Goal: Task Accomplishment & Management: Complete application form

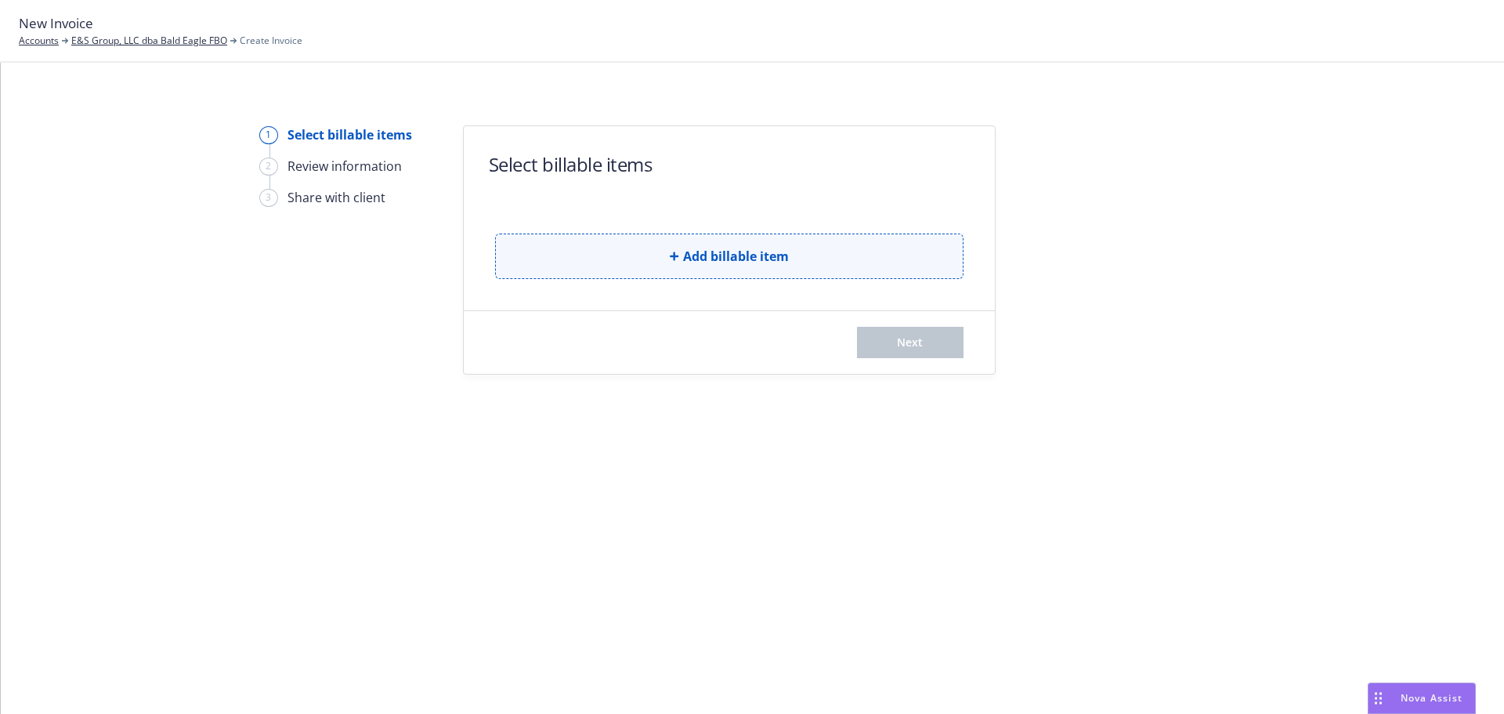
click at [722, 267] on button "Add billable item" at bounding box center [729, 255] width 469 height 45
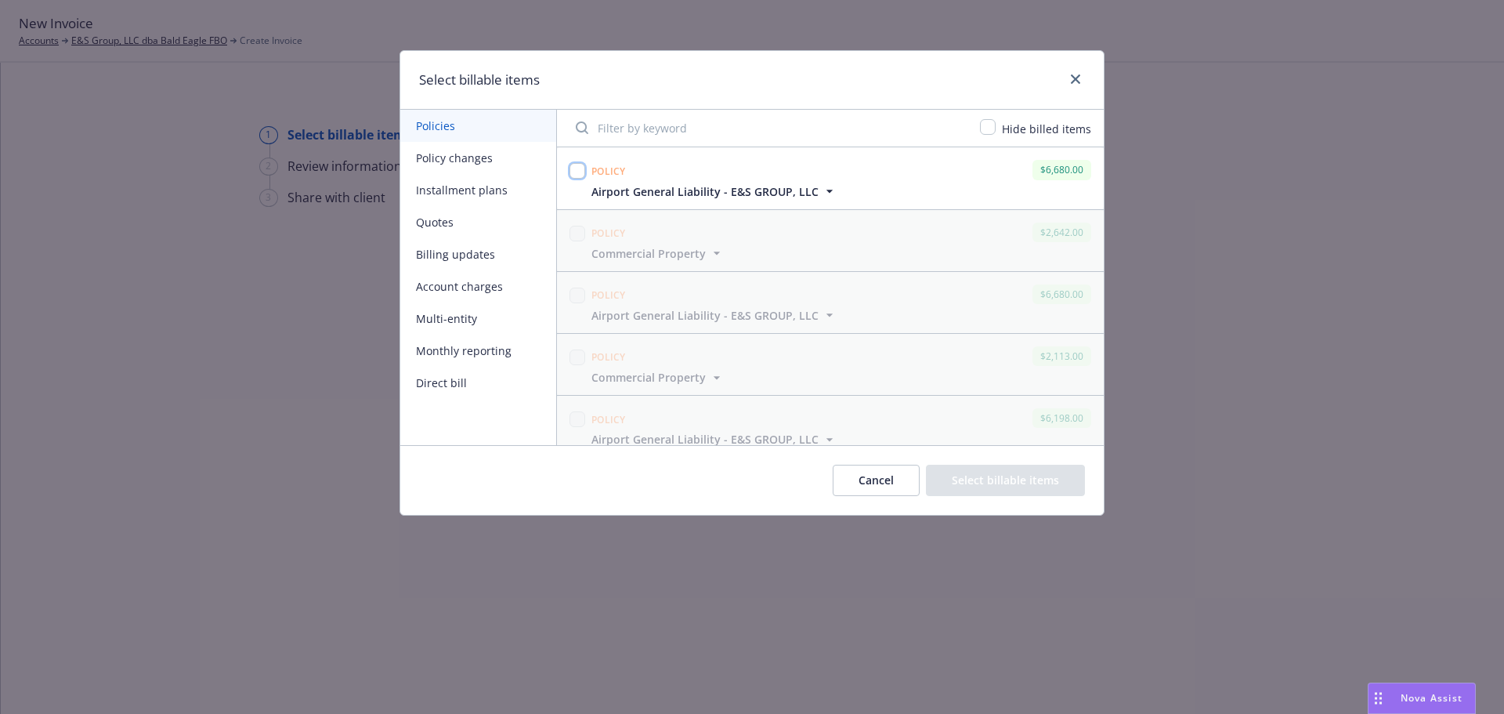
click at [578, 165] on input "checkbox" at bounding box center [578, 171] width 16 height 16
checkbox input "true"
click at [1011, 467] on button "Select billable items" at bounding box center [1005, 480] width 159 height 31
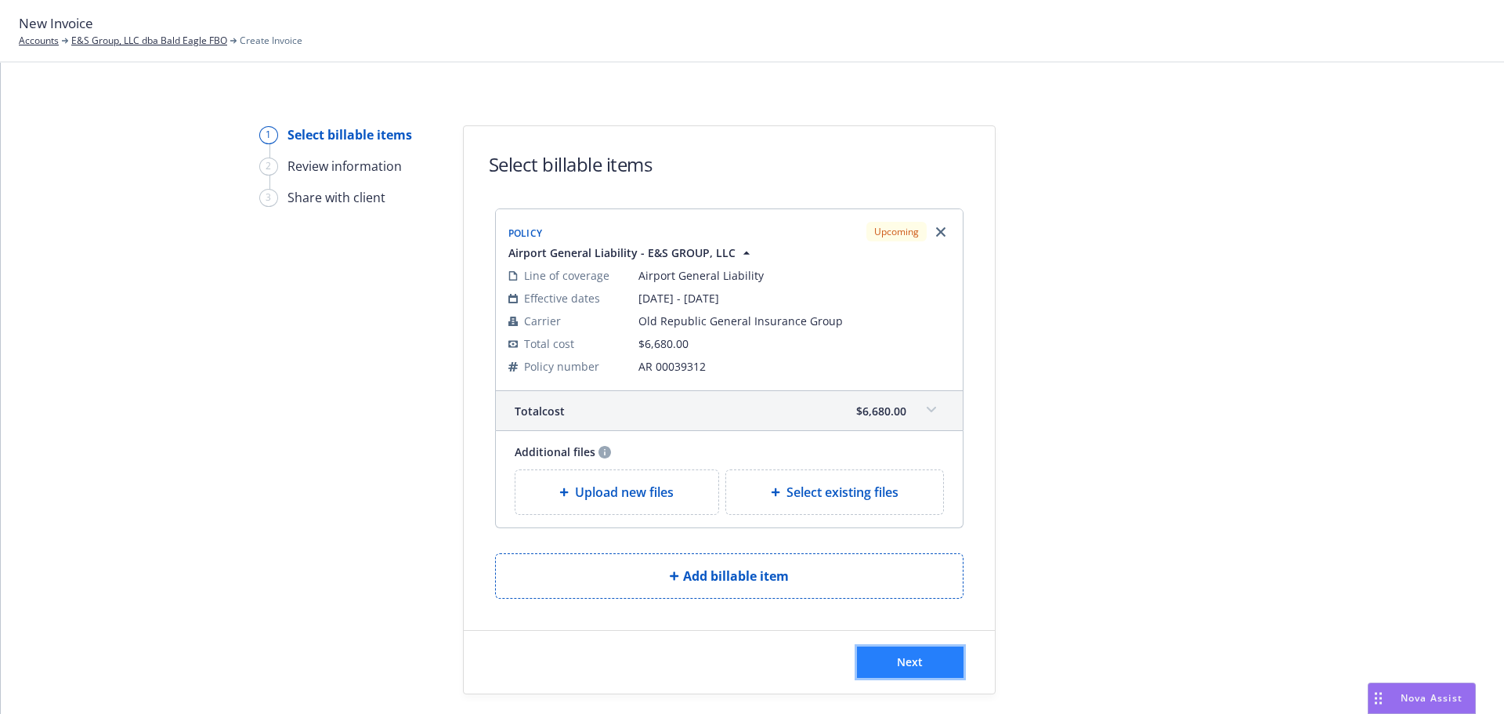
click at [907, 655] on span "Next" at bounding box center [910, 661] width 26 height 15
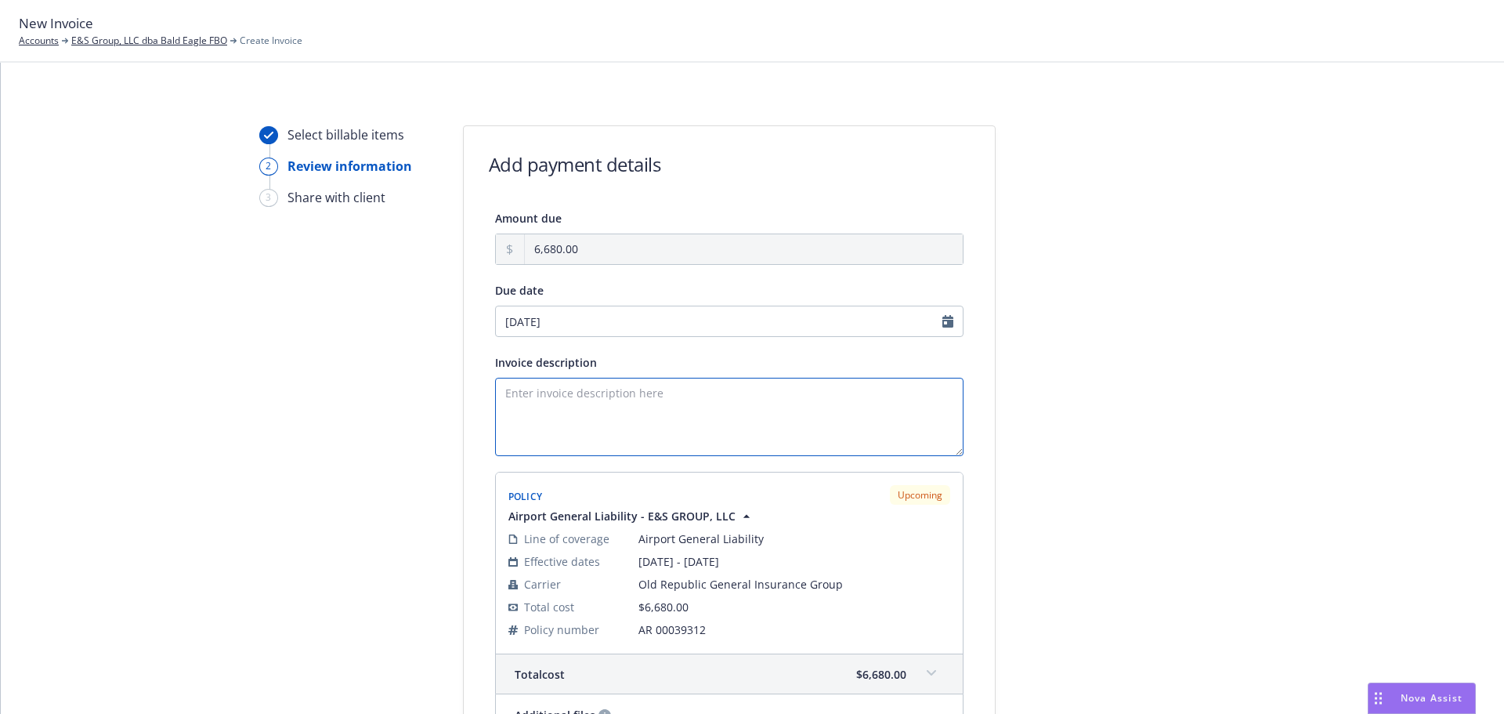
click at [631, 418] on textarea "Invoice description" at bounding box center [729, 417] width 469 height 78
paste textarea "25/26 GL ORA Invoice"
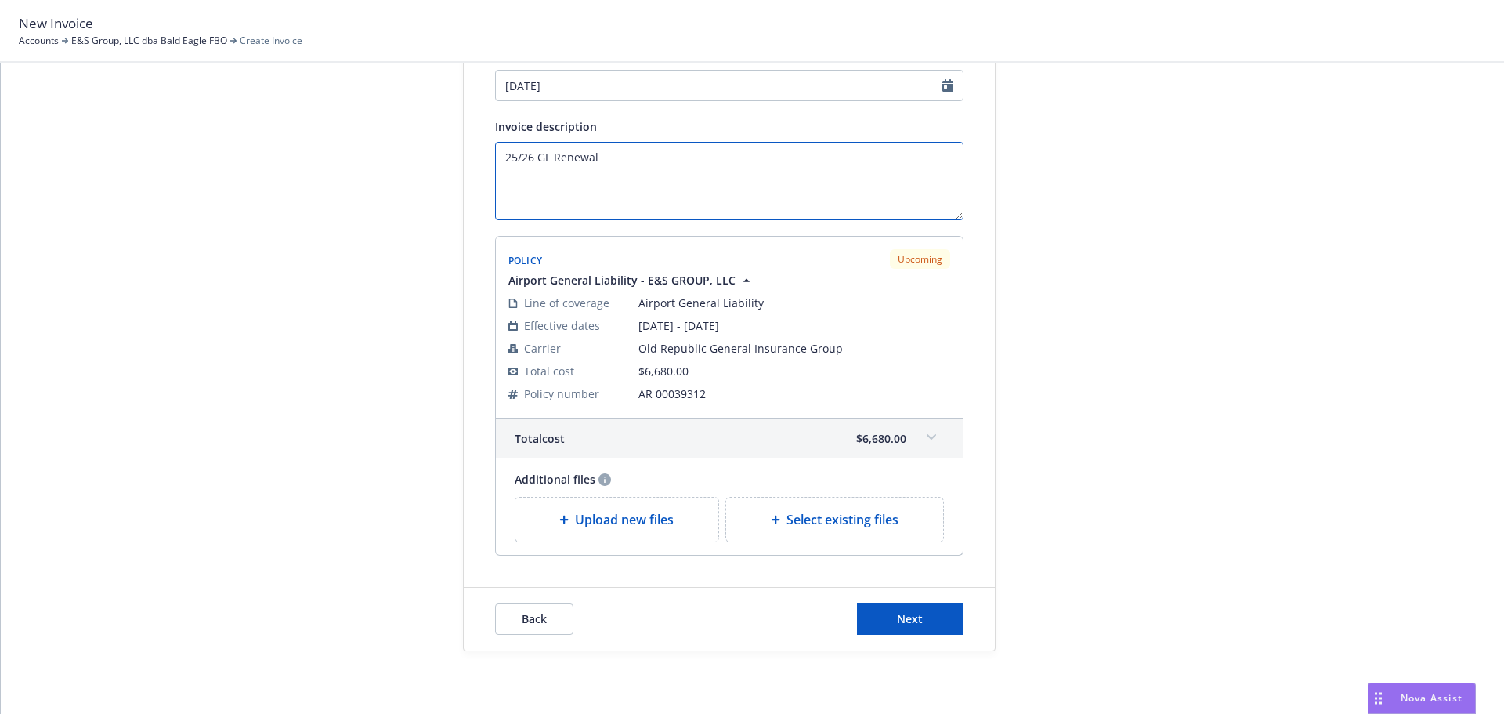
type textarea "25/26 GL Renewal"
click at [910, 599] on div "Back Next" at bounding box center [729, 619] width 531 height 63
click at [903, 635] on button "Next" at bounding box center [910, 618] width 107 height 31
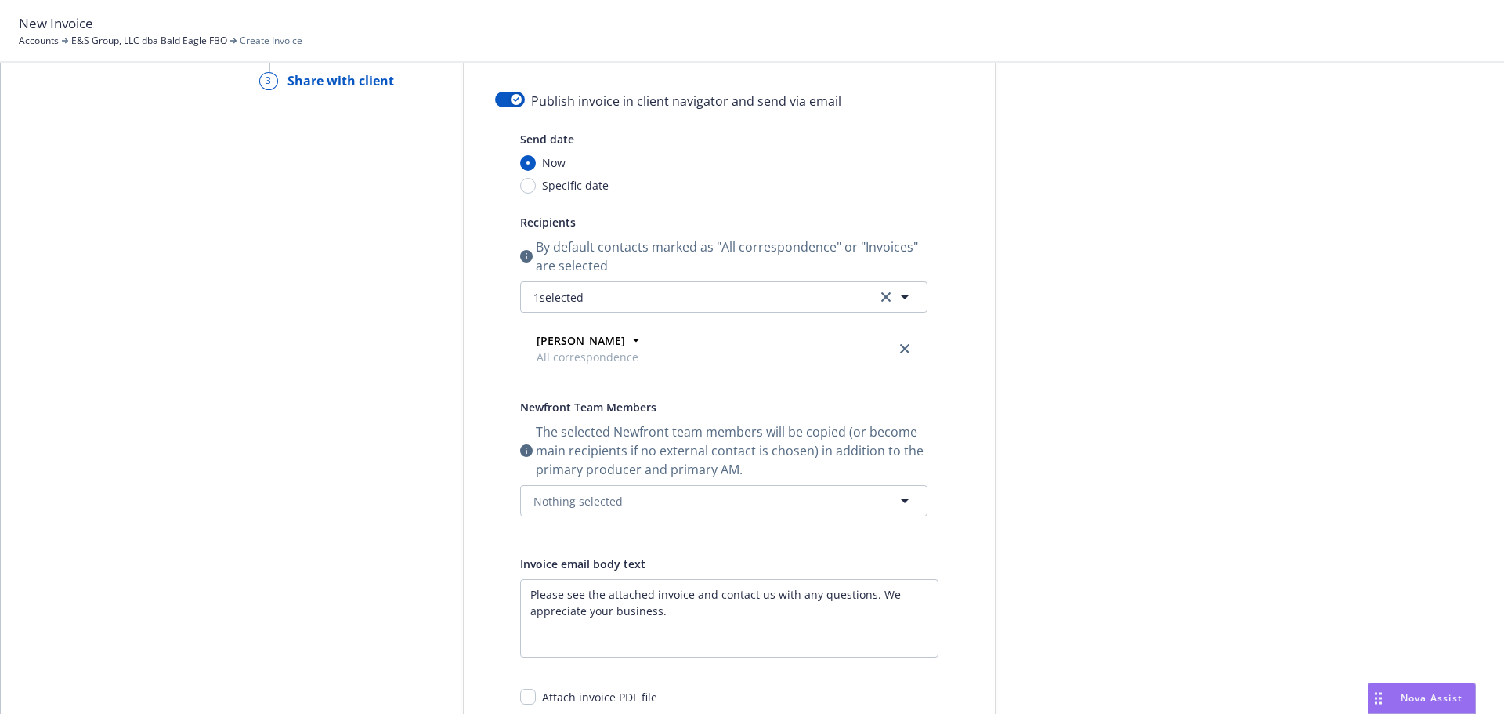
scroll to position [0, 0]
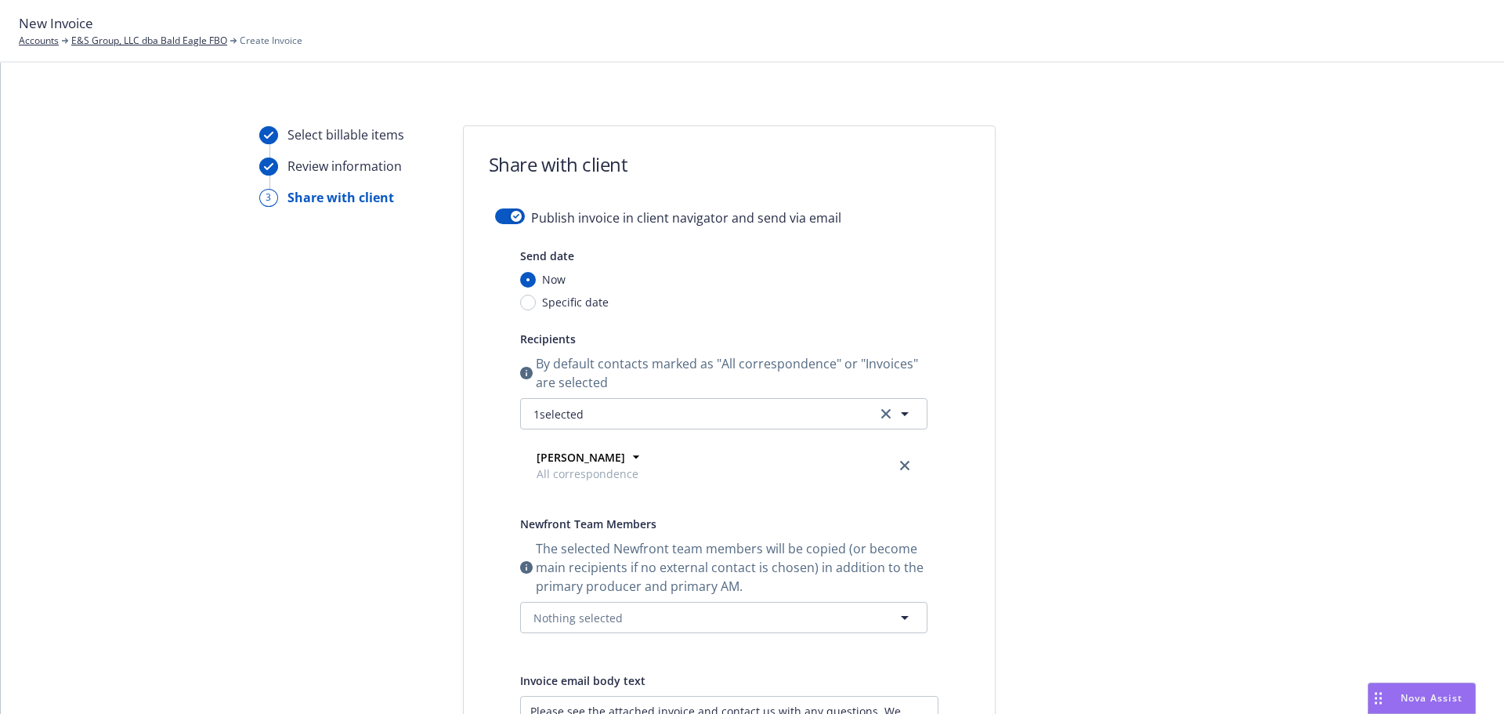
click at [522, 216] on div "Publish invoice in client navigator and send via email" at bounding box center [729, 227] width 469 height 38
click at [495, 215] on button "button" at bounding box center [510, 216] width 30 height 16
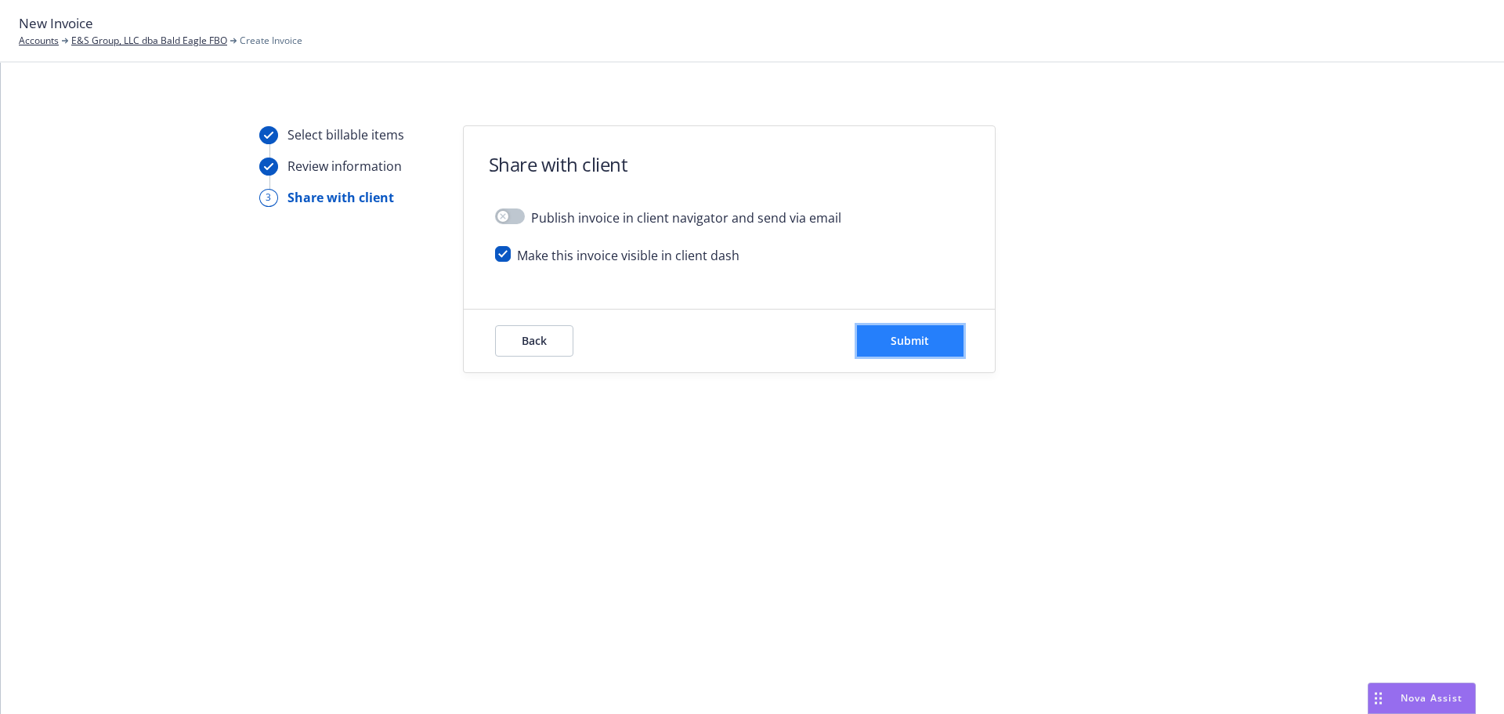
click at [867, 336] on button "Submit" at bounding box center [910, 340] width 107 height 31
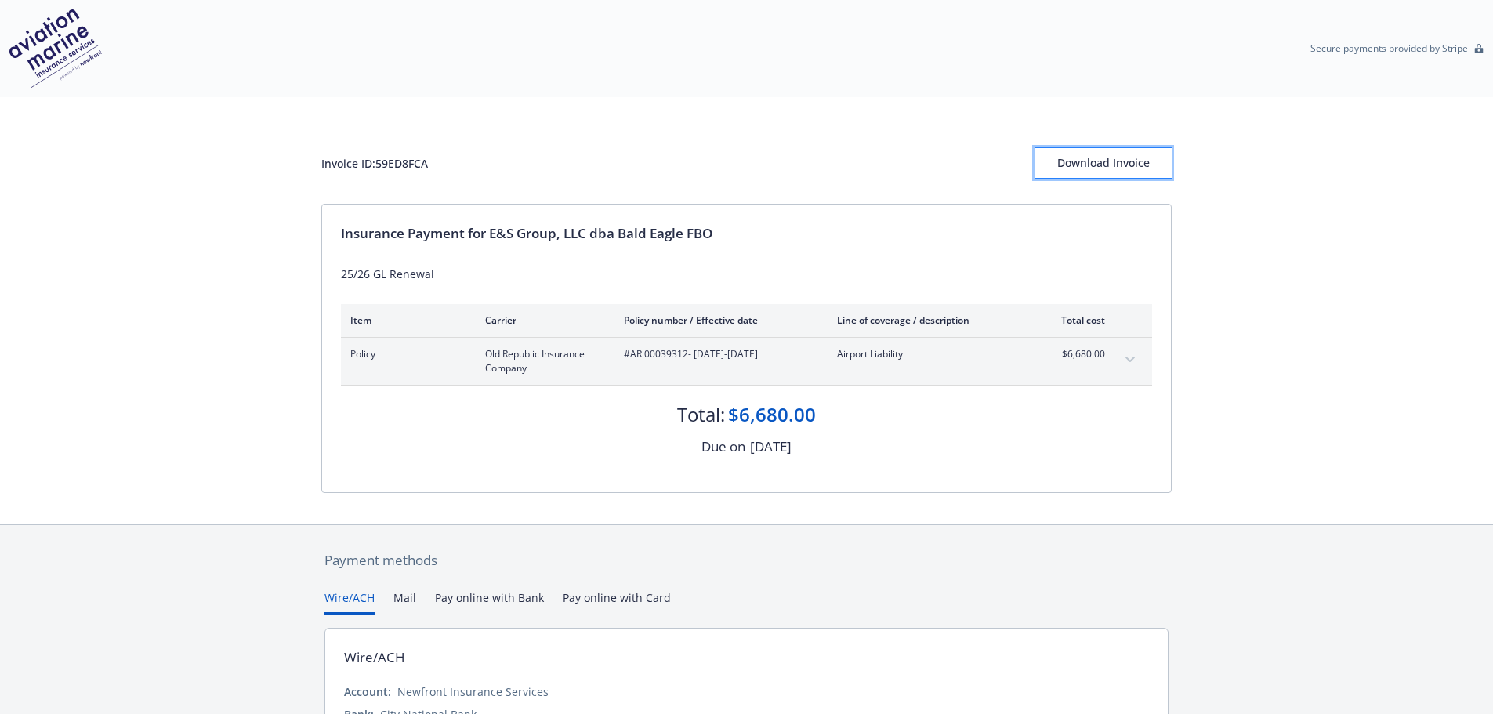
click at [1118, 160] on div "Download Invoice" at bounding box center [1102, 163] width 137 height 30
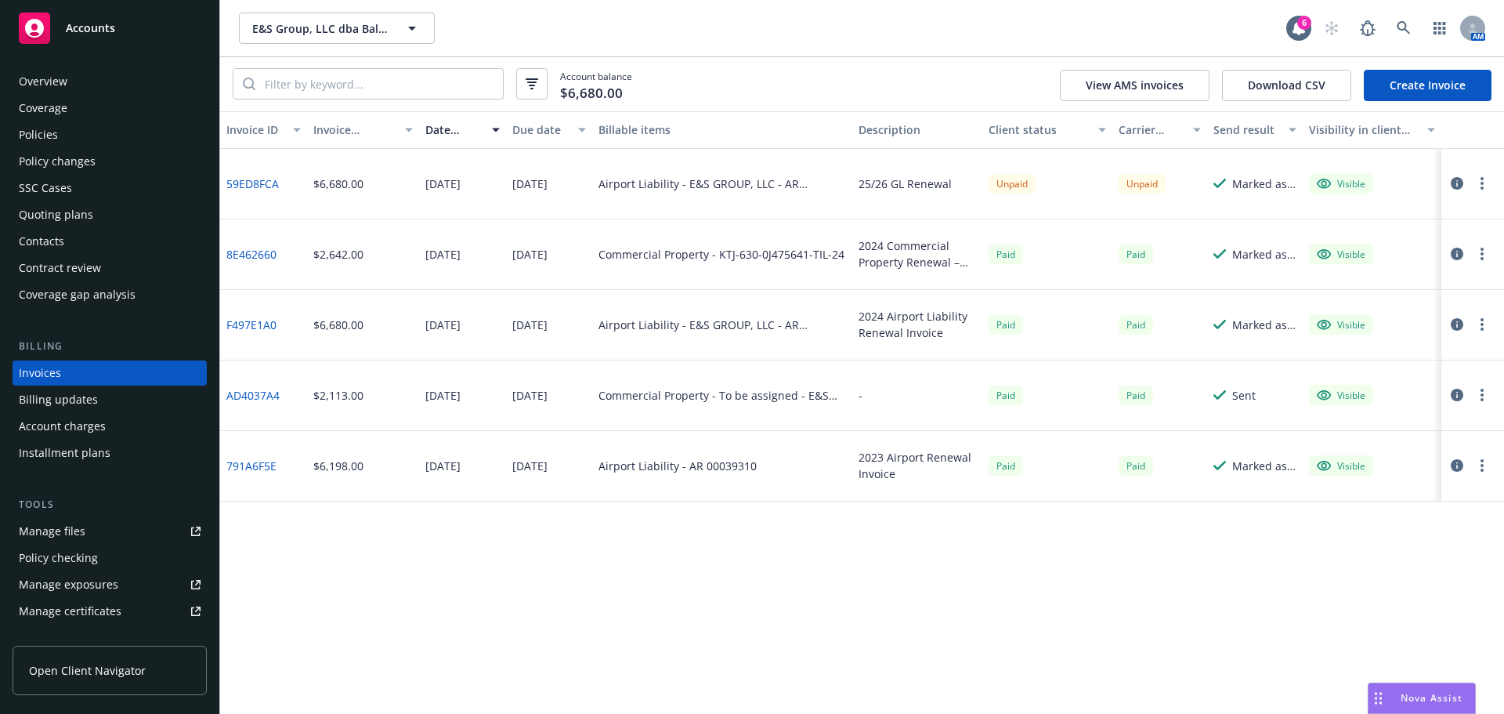
click at [74, 74] on div "Overview" at bounding box center [110, 81] width 182 height 25
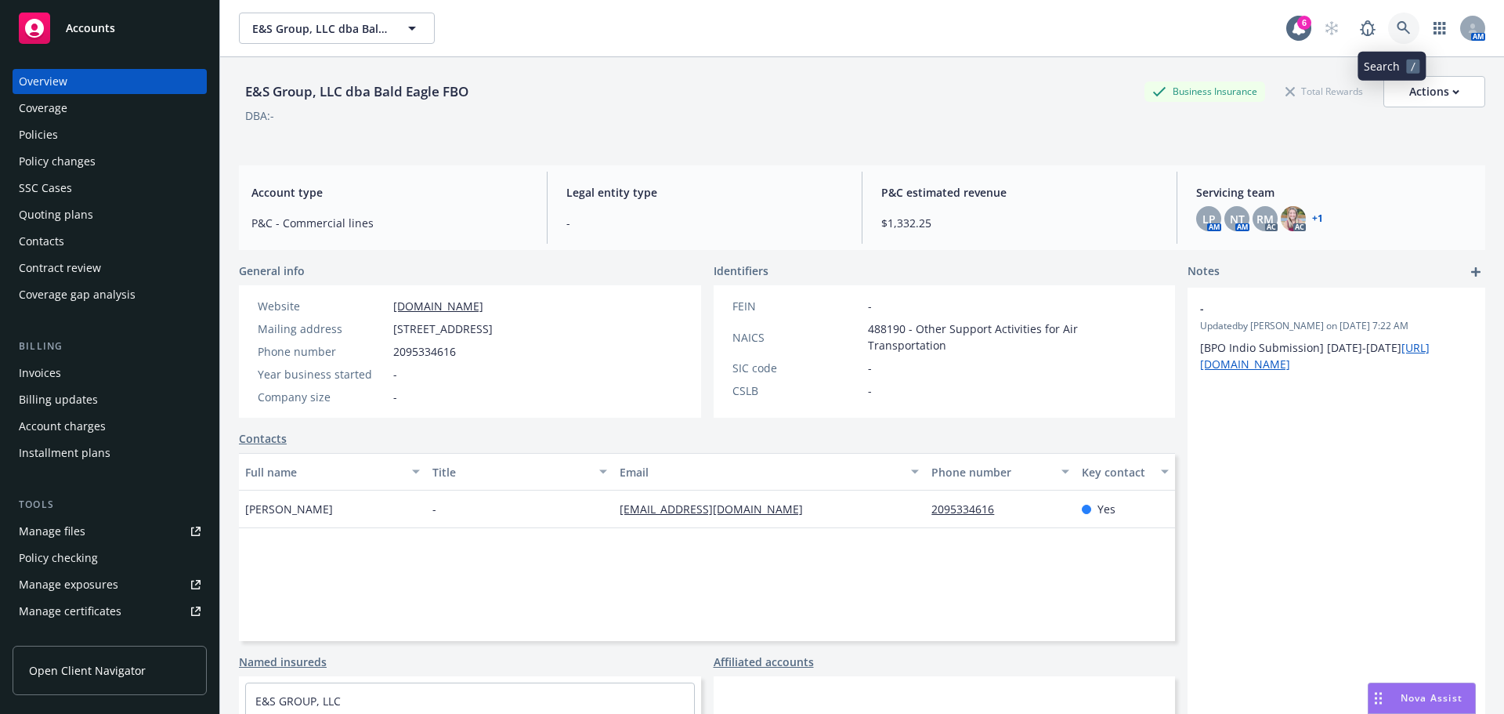
click at [1388, 22] on link at bounding box center [1403, 28] width 31 height 31
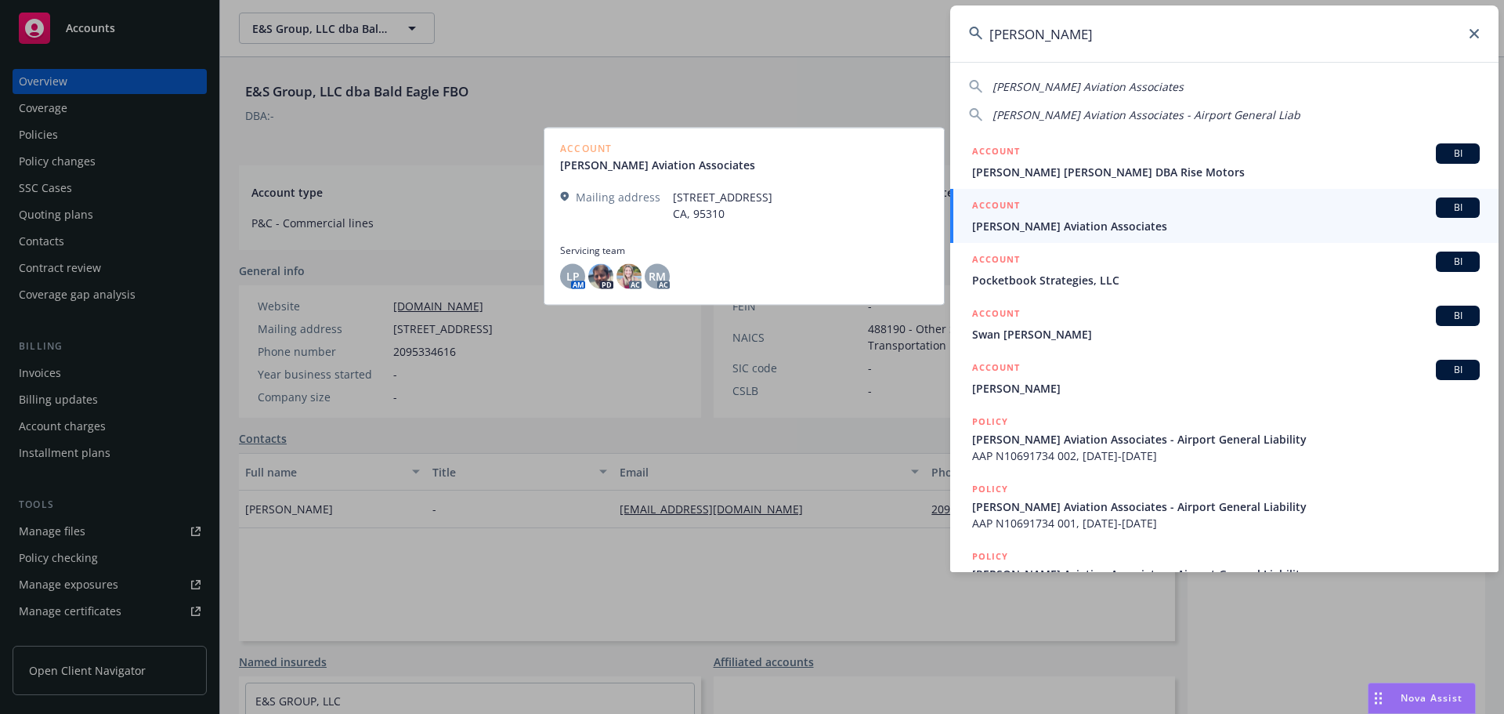
type input "stenger"
click at [1078, 225] on span "Stenger Aviation Associates" at bounding box center [1226, 226] width 508 height 16
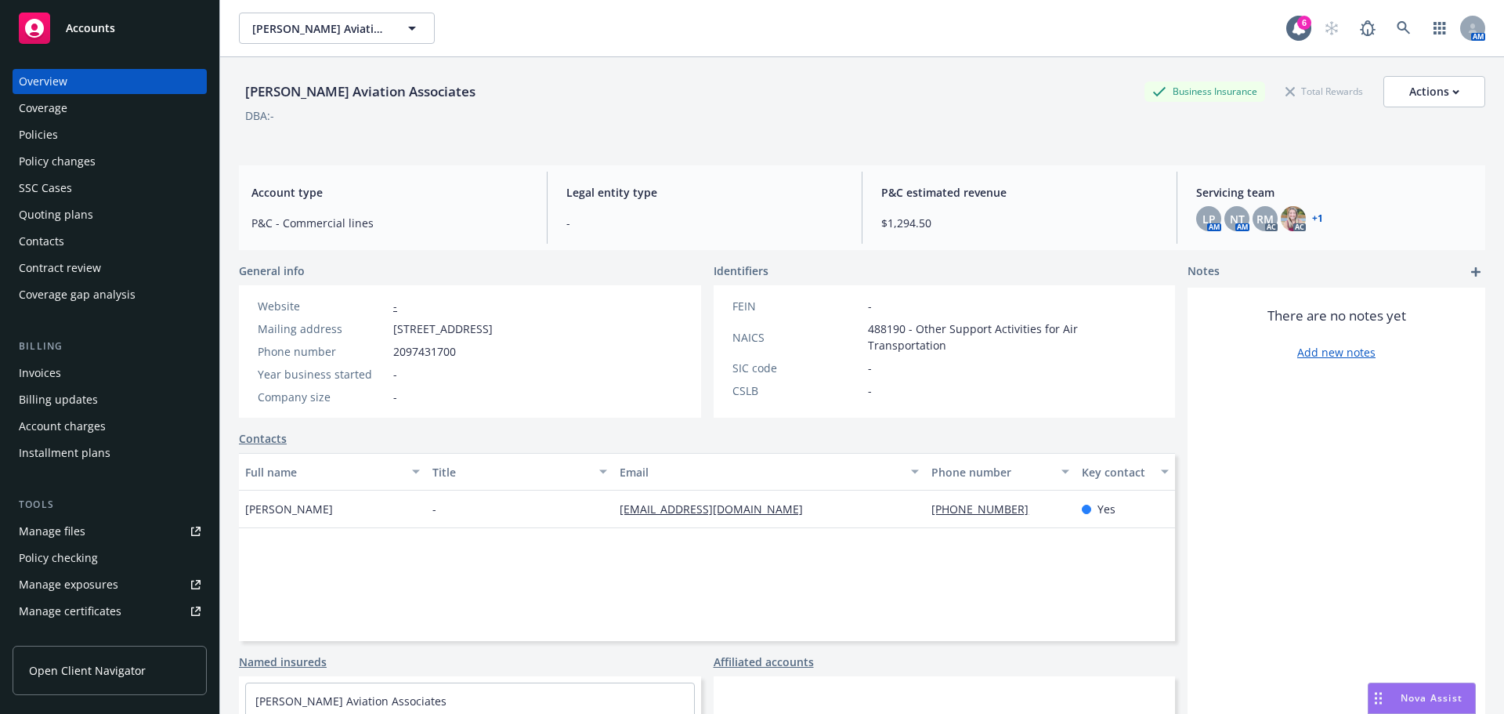
click at [75, 139] on div "Policies" at bounding box center [110, 134] width 182 height 25
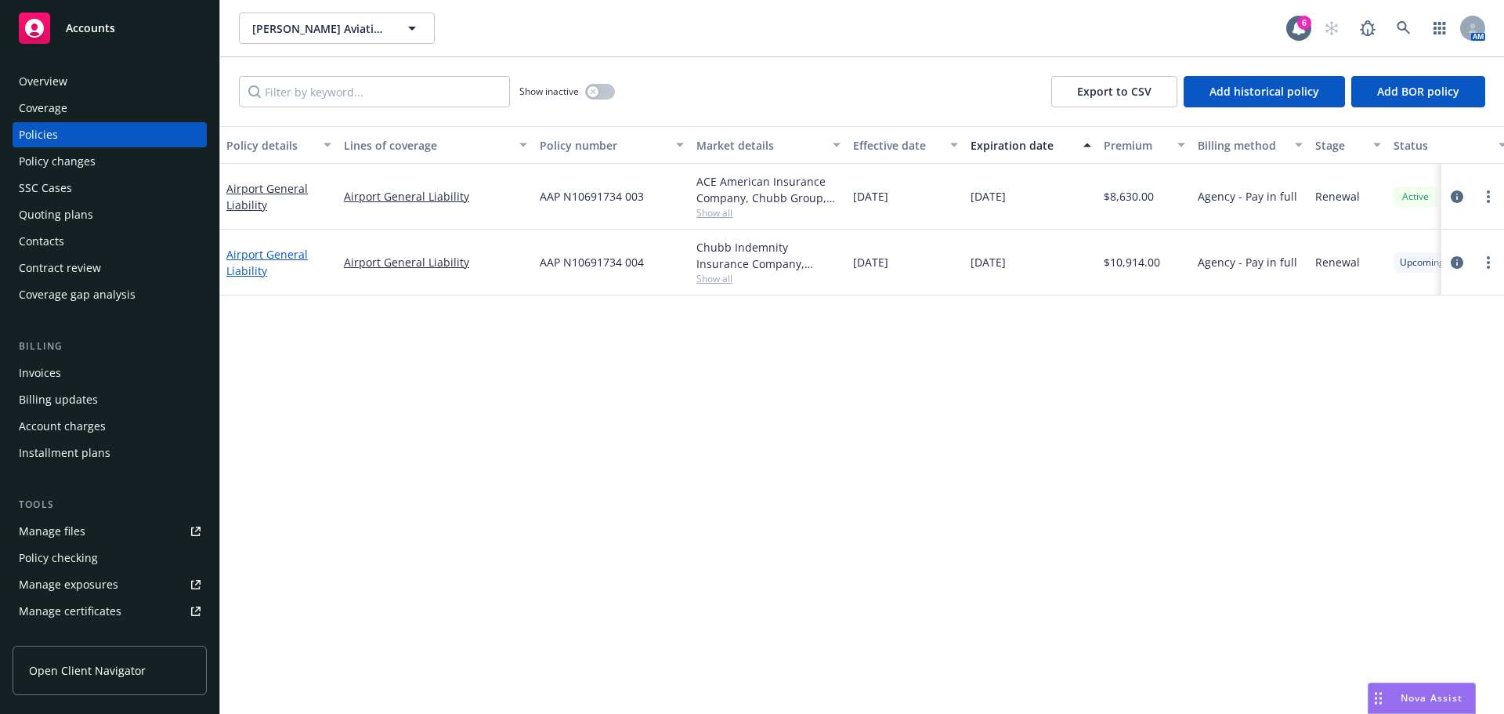
click at [241, 271] on link "Airport General Liability" at bounding box center [266, 262] width 81 height 31
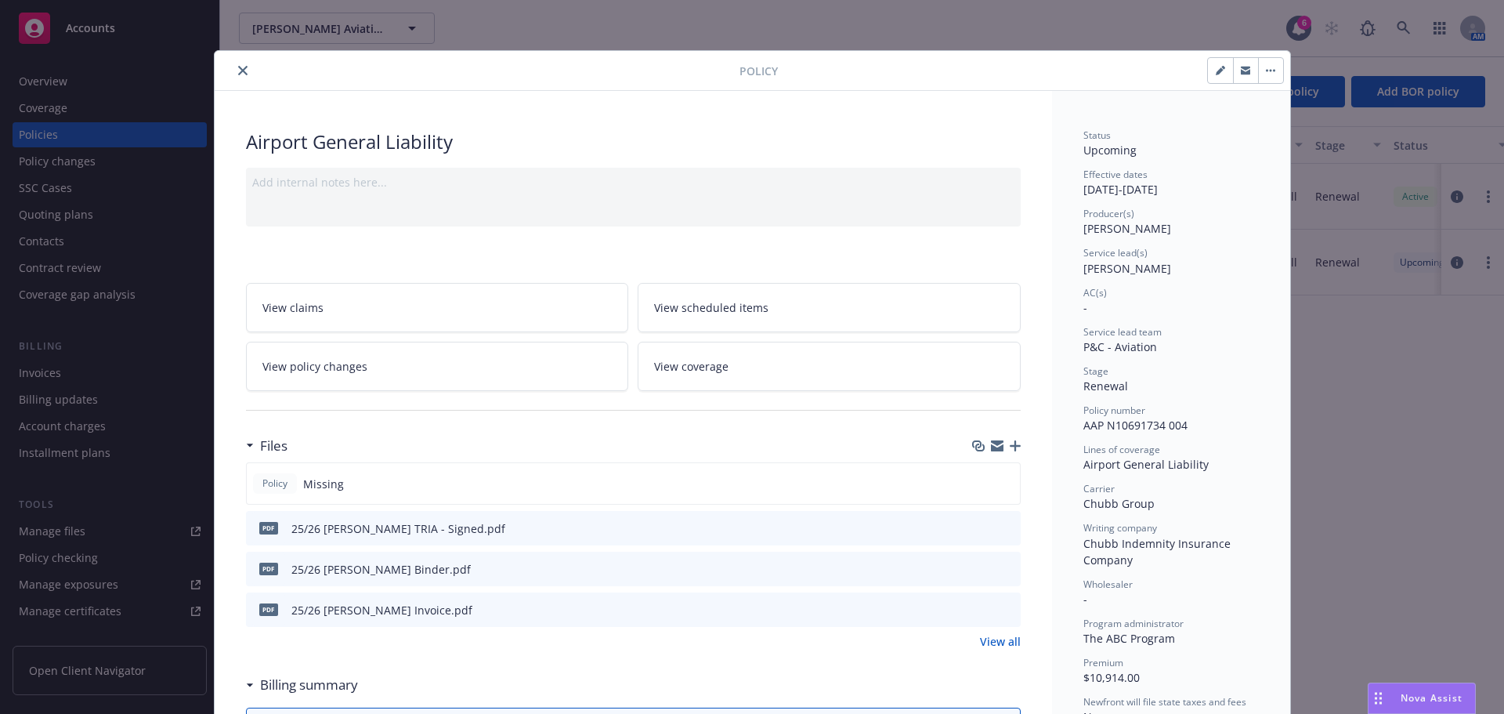
click at [1011, 447] on icon "button" at bounding box center [1015, 445] width 11 height 11
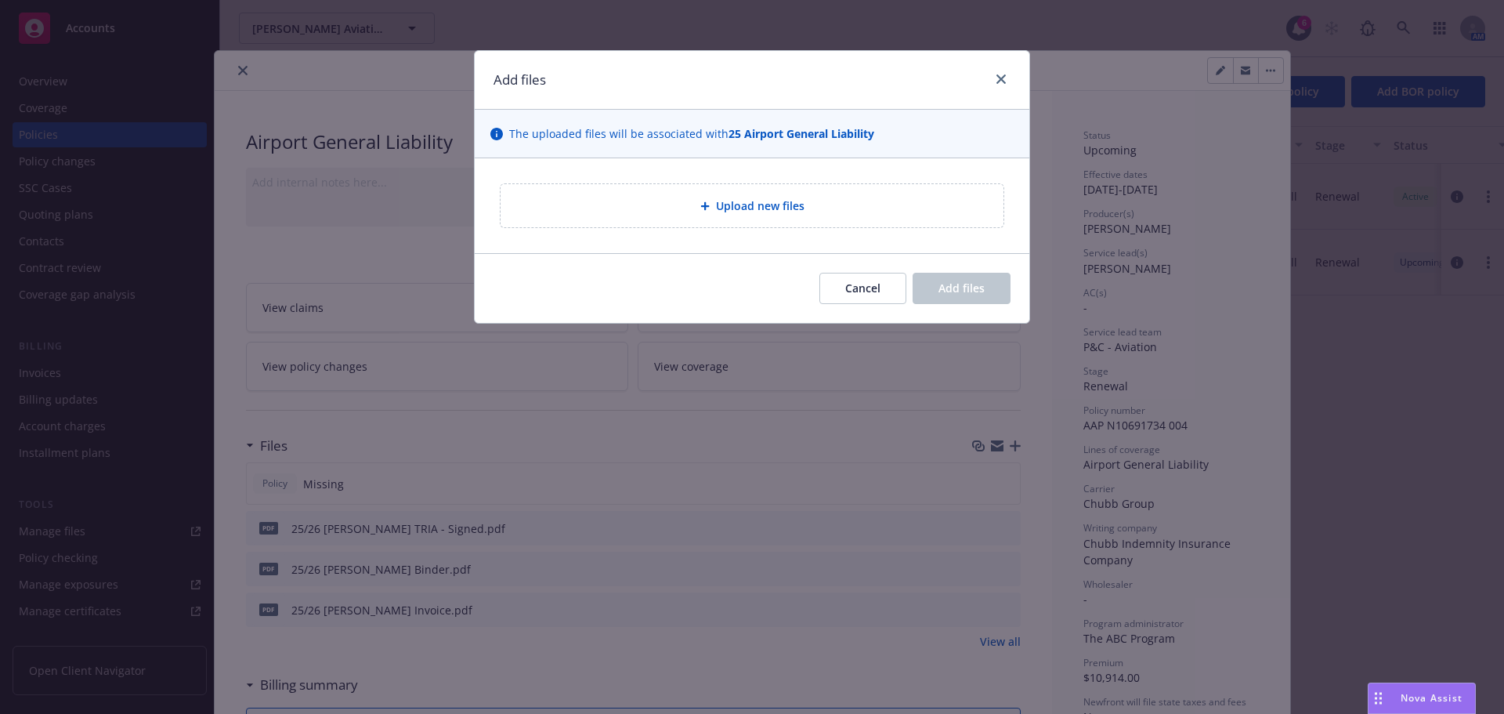
click at [769, 198] on span "Upload new files" at bounding box center [760, 205] width 89 height 16
click at [1003, 70] on div "Add files" at bounding box center [752, 80] width 555 height 59
click at [1001, 78] on icon "close" at bounding box center [1001, 78] width 9 height 9
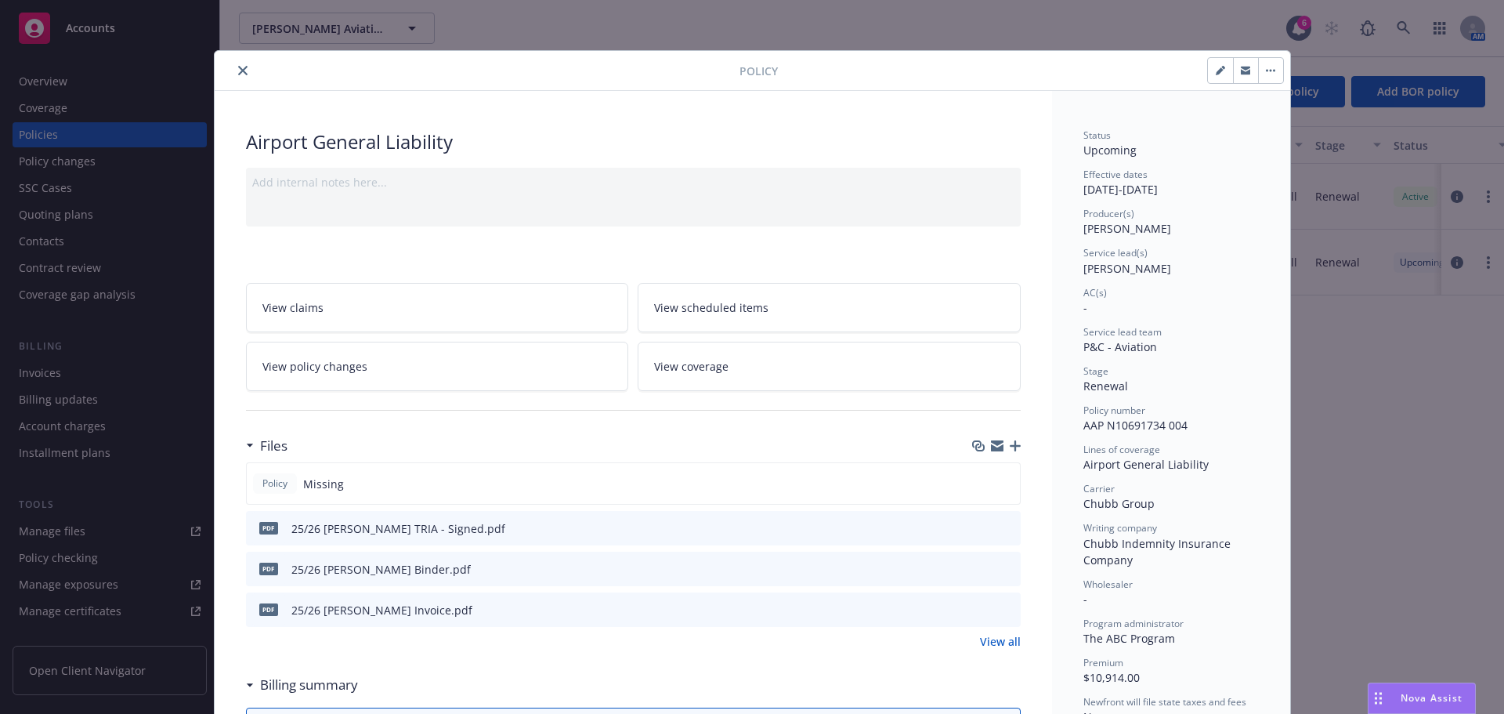
click at [238, 73] on icon "close" at bounding box center [242, 70] width 9 height 9
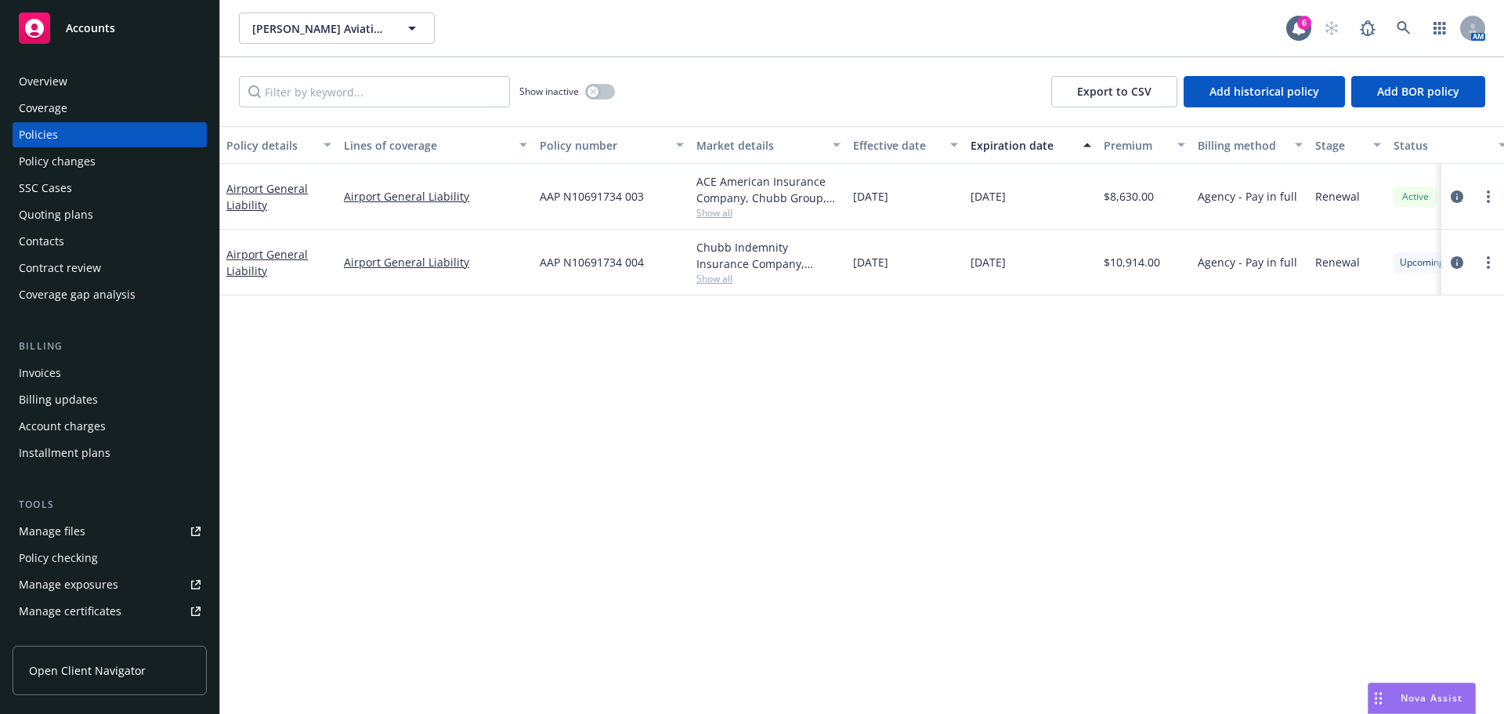
click at [42, 84] on div "Overview" at bounding box center [43, 81] width 49 height 25
